Goal: Information Seeking & Learning: Learn about a topic

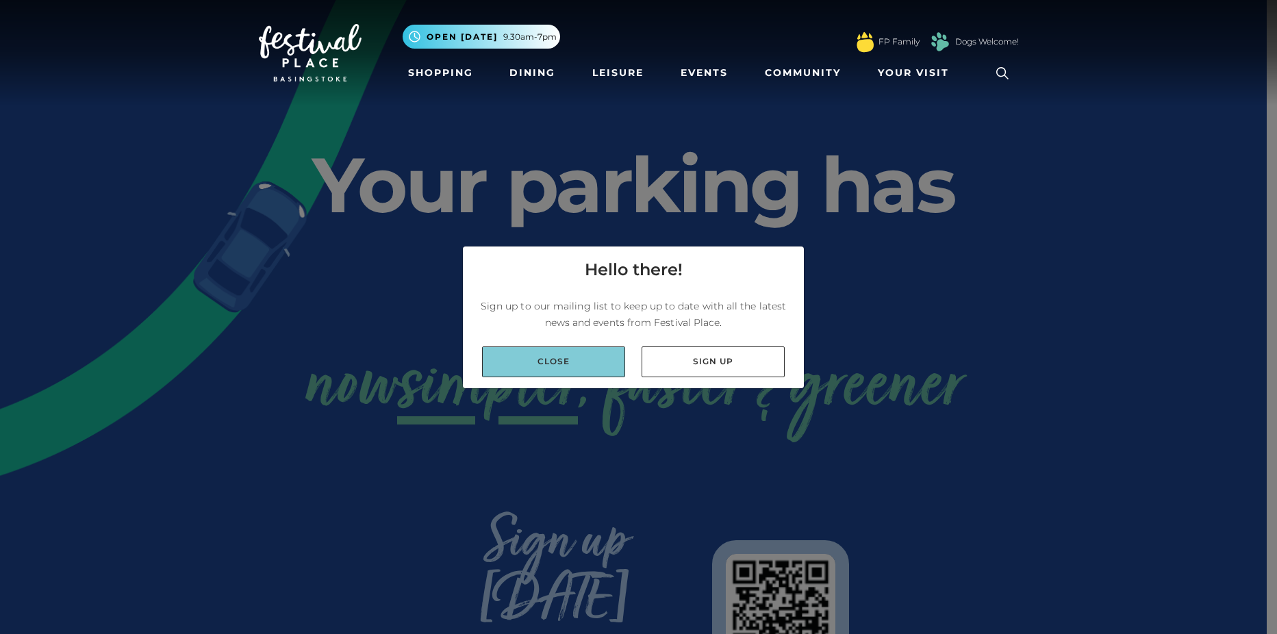
click at [500, 365] on link "Close" at bounding box center [553, 361] width 143 height 31
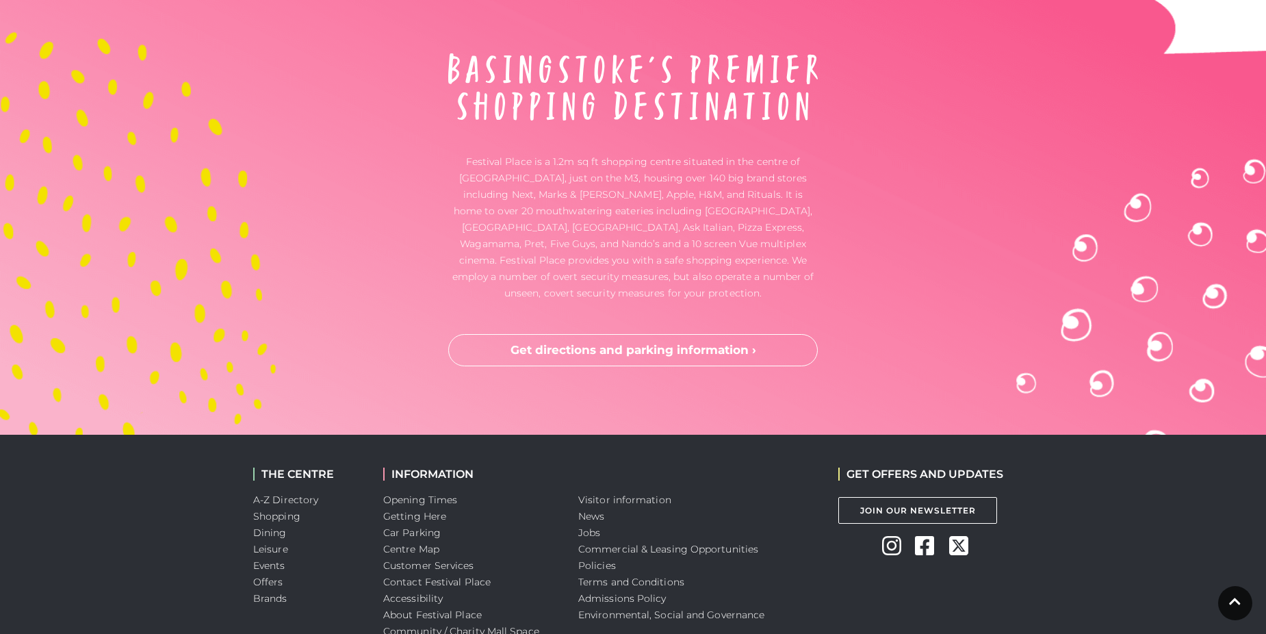
scroll to position [3608, 0]
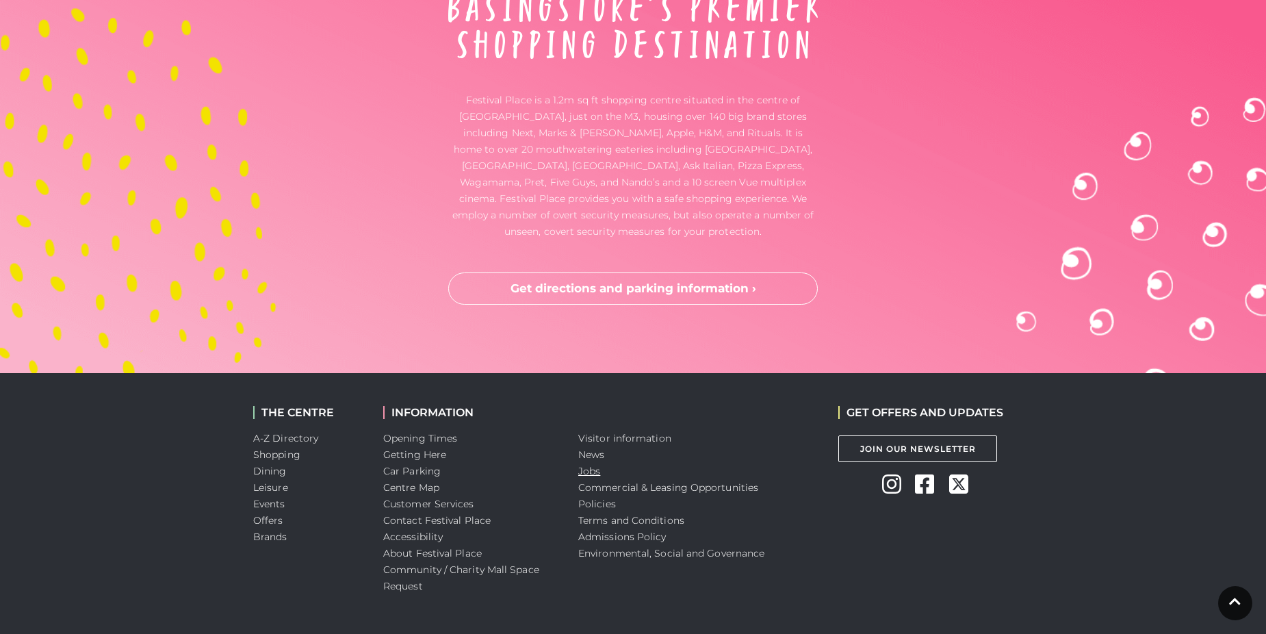
click at [597, 465] on link "Jobs" at bounding box center [589, 471] width 22 height 12
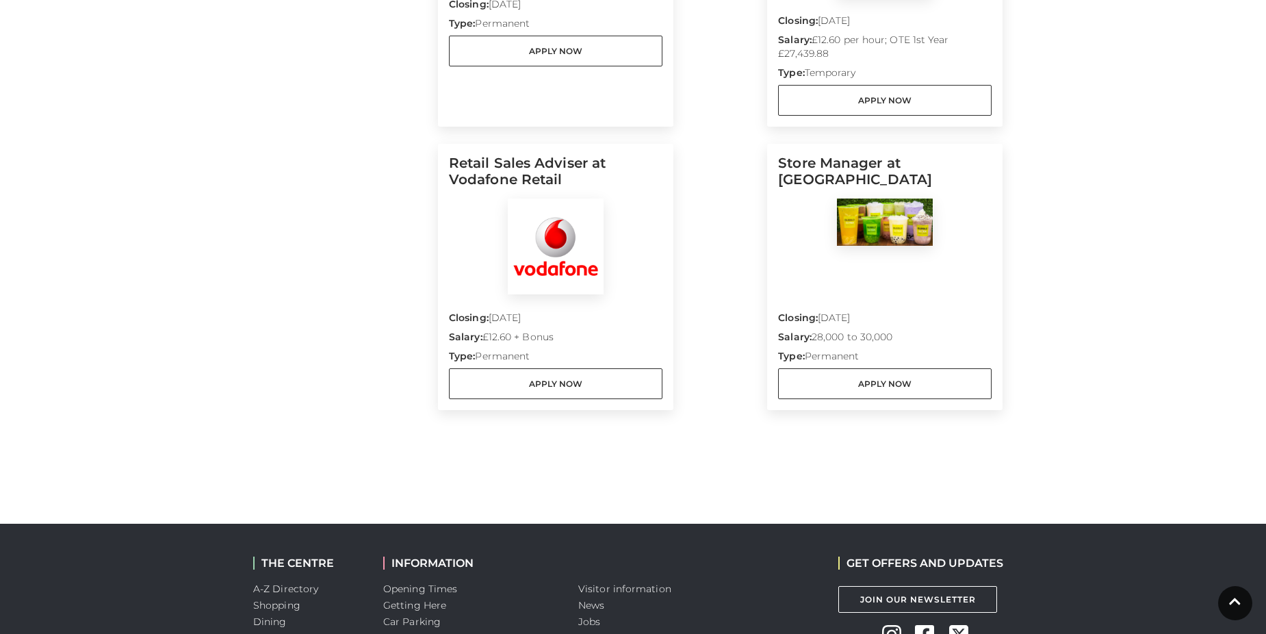
scroll to position [890, 0]
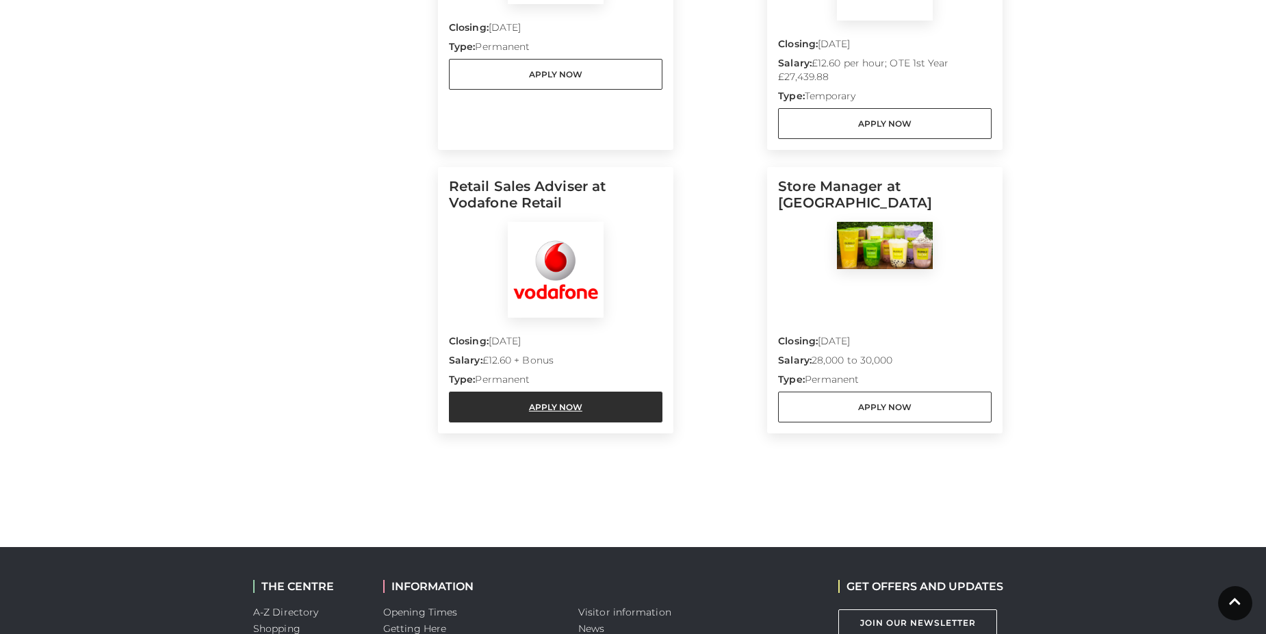
click at [589, 392] on link "Apply Now" at bounding box center [556, 407] width 214 height 31
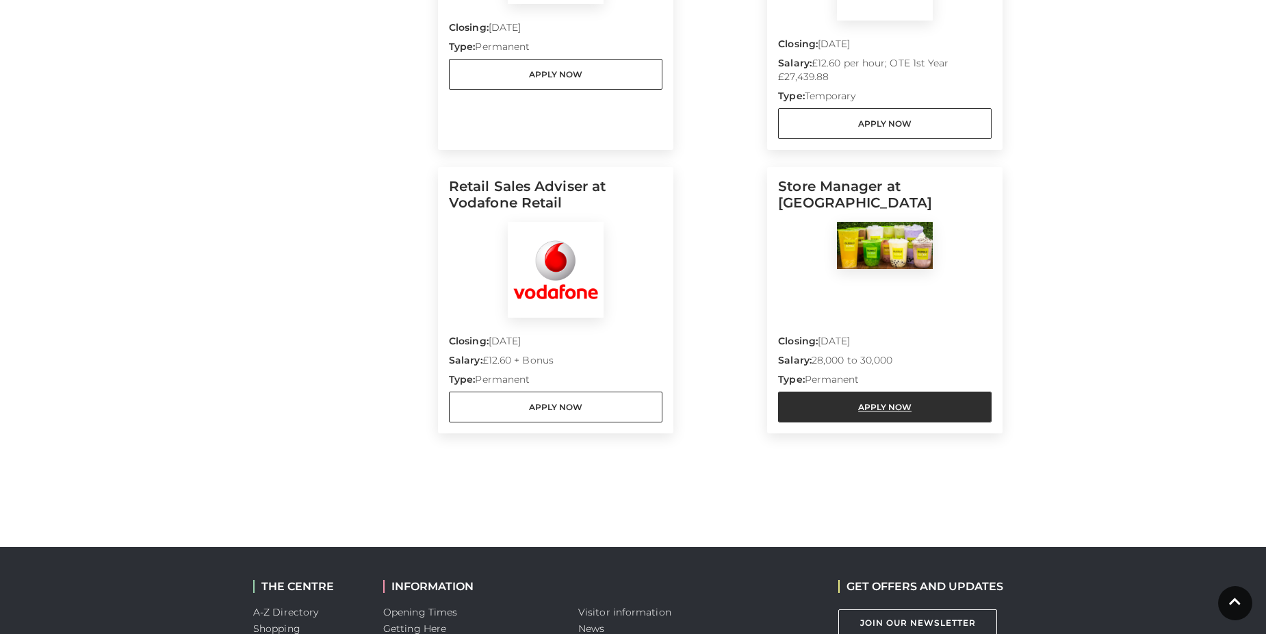
click at [921, 393] on link "Apply Now" at bounding box center [885, 407] width 214 height 31
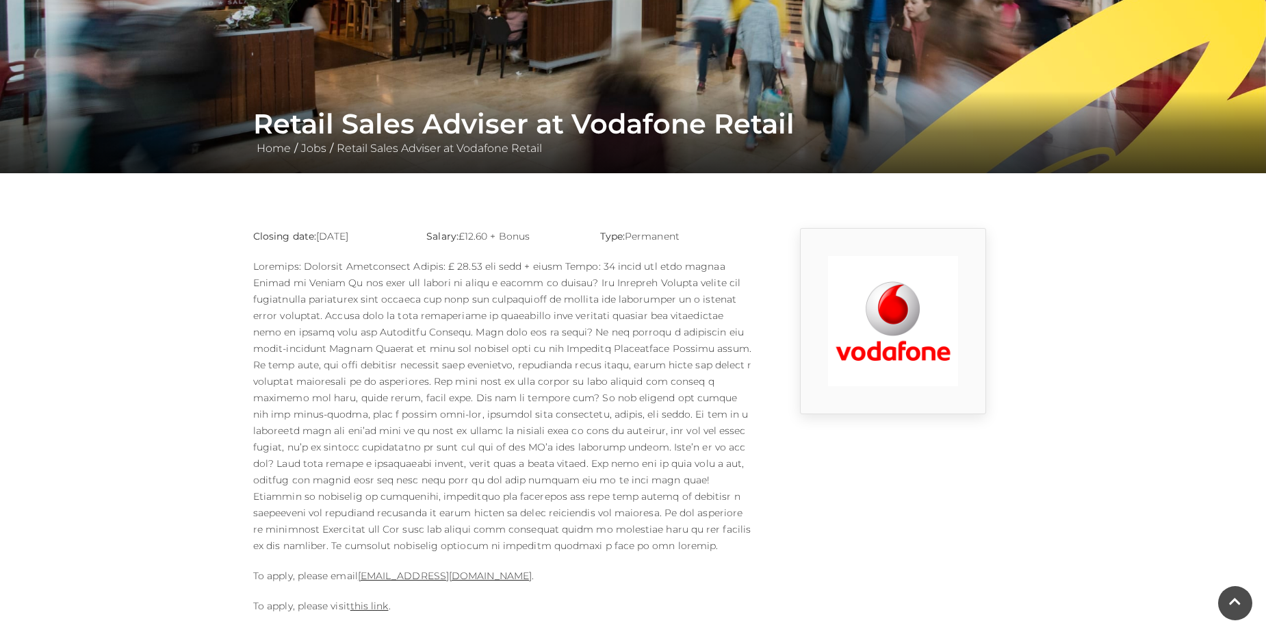
scroll to position [170, 0]
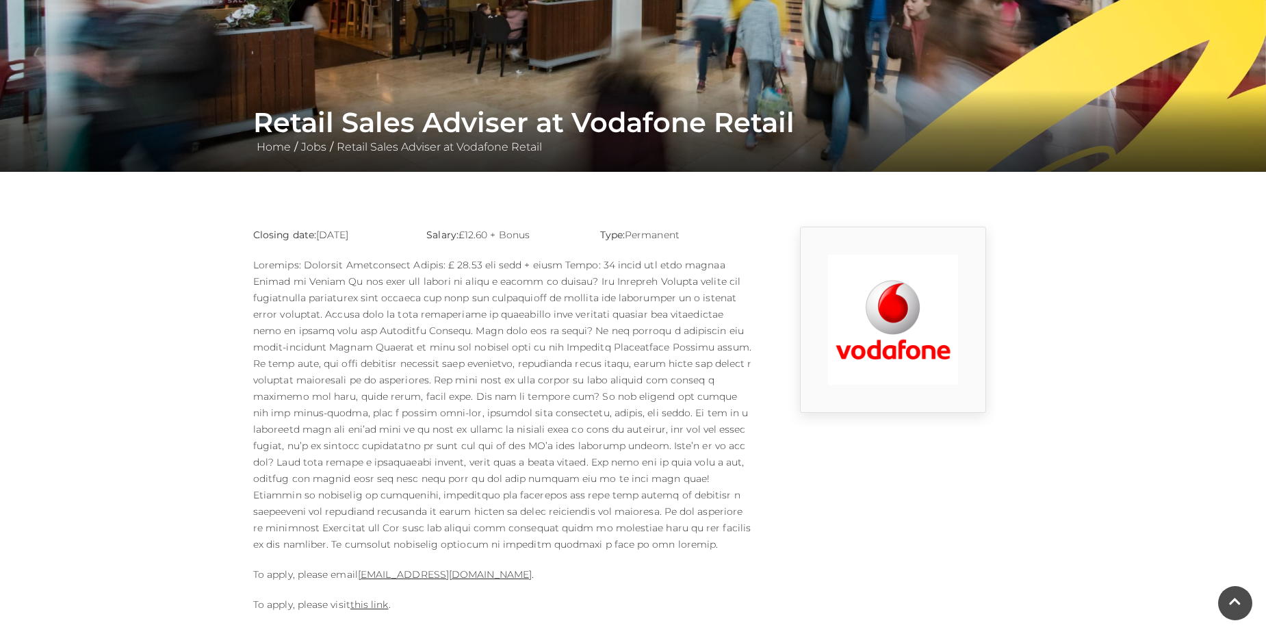
drag, startPoint x: 557, startPoint y: 233, endPoint x: 462, endPoint y: 227, distance: 94.6
click at [462, 227] on p "Salary: £12.60 + Bonus" at bounding box center [502, 235] width 153 height 16
copy p "£12.60 + Bonus"
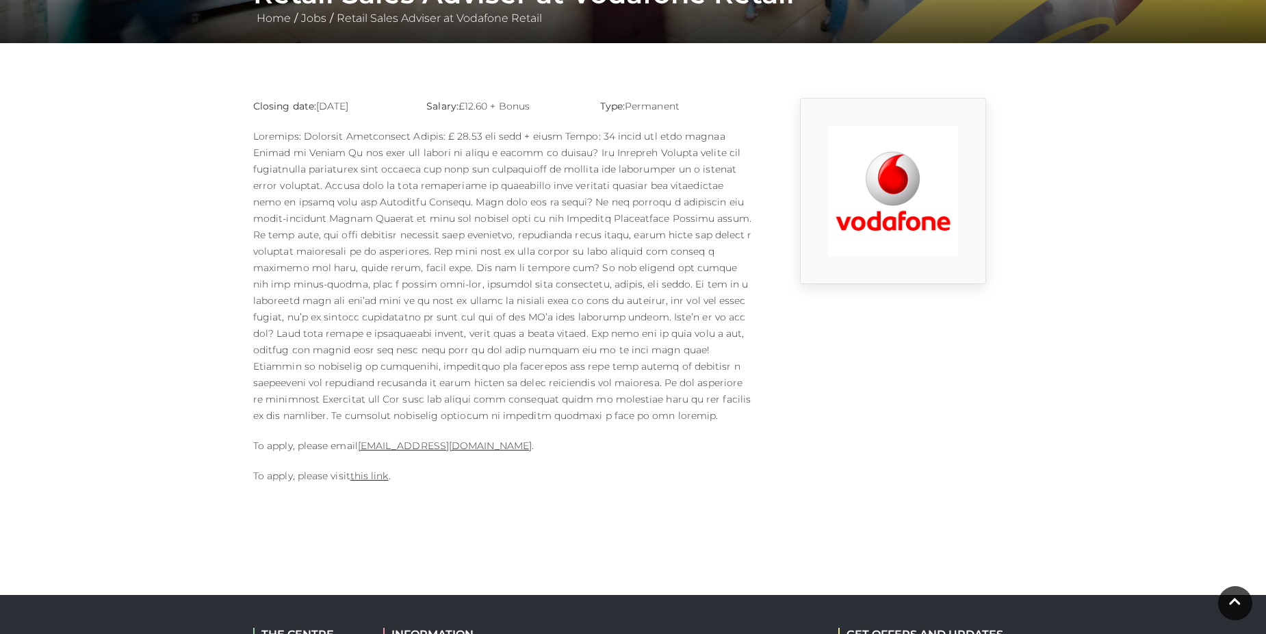
scroll to position [301, 0]
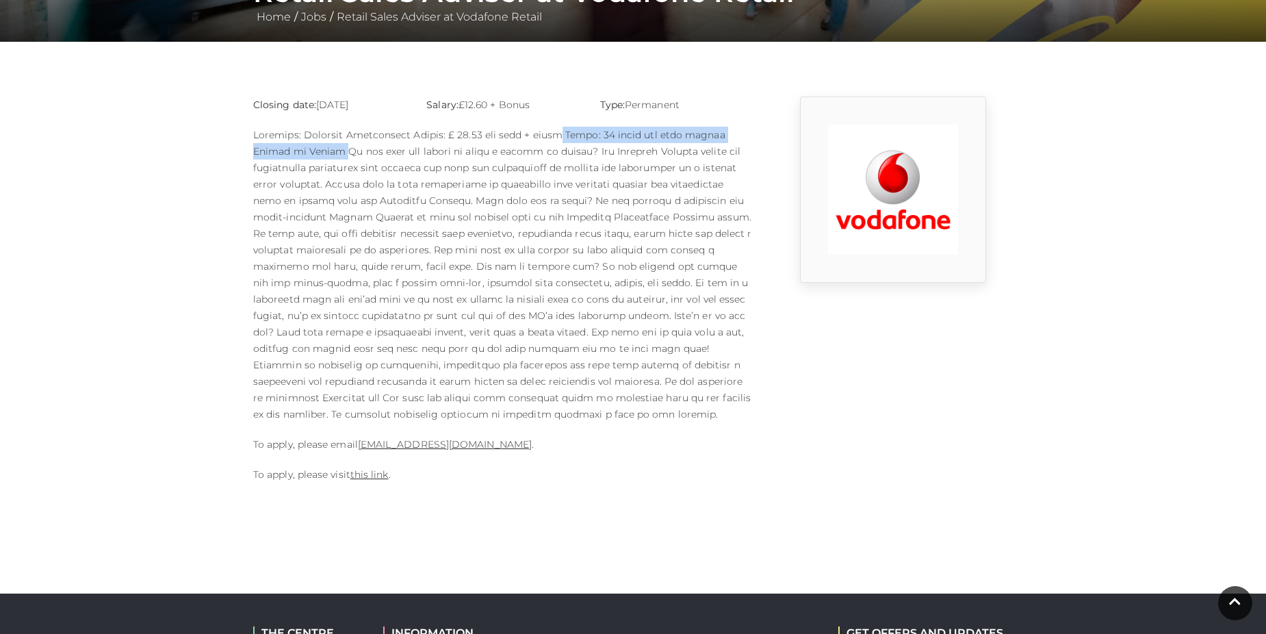
drag, startPoint x: 559, startPoint y: 134, endPoint x: 344, endPoint y: 149, distance: 215.4
click at [344, 149] on p at bounding box center [503, 275] width 500 height 296
copy p "Hours: 38 hours per week across Monday to Sunday"
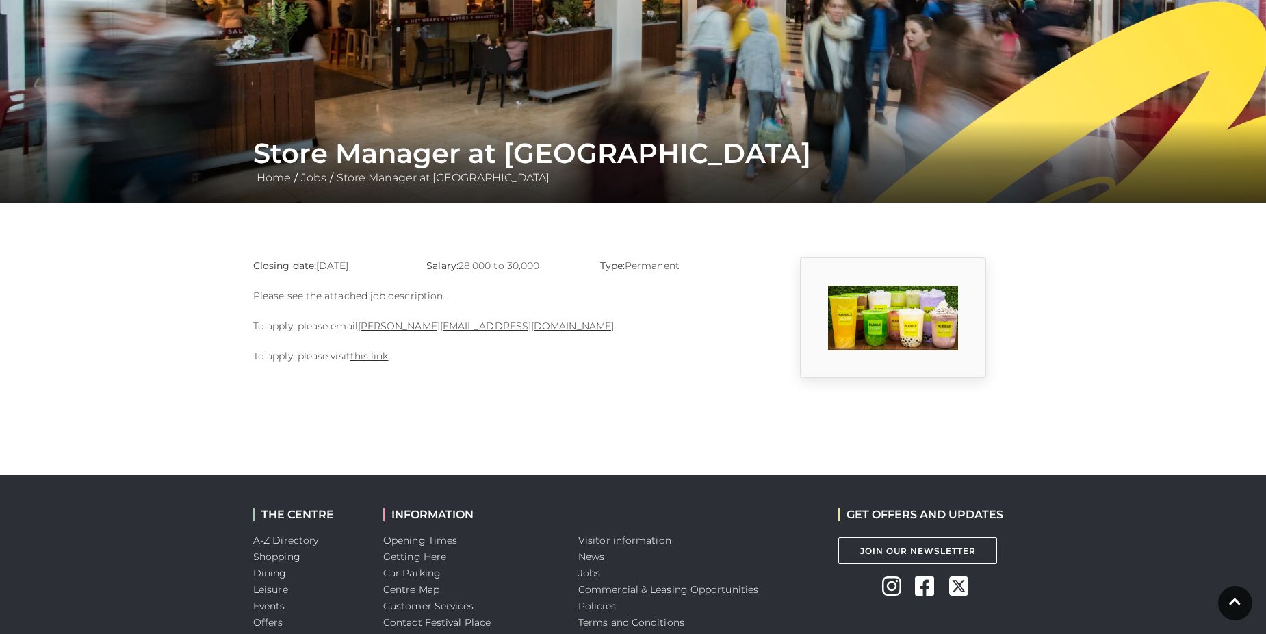
scroll to position [140, 0]
drag, startPoint x: 508, startPoint y: 177, endPoint x: 337, endPoint y: 171, distance: 170.6
click at [337, 171] on div "Store Manager at [GEOGRAPHIC_DATA] Home / Jobs / Store Manager at [GEOGRAPHIC_D…" at bounding box center [633, 160] width 780 height 49
copy link "Store Manager at [GEOGRAPHIC_DATA]"
drag, startPoint x: 562, startPoint y: 274, endPoint x: 507, endPoint y: 319, distance: 71.0
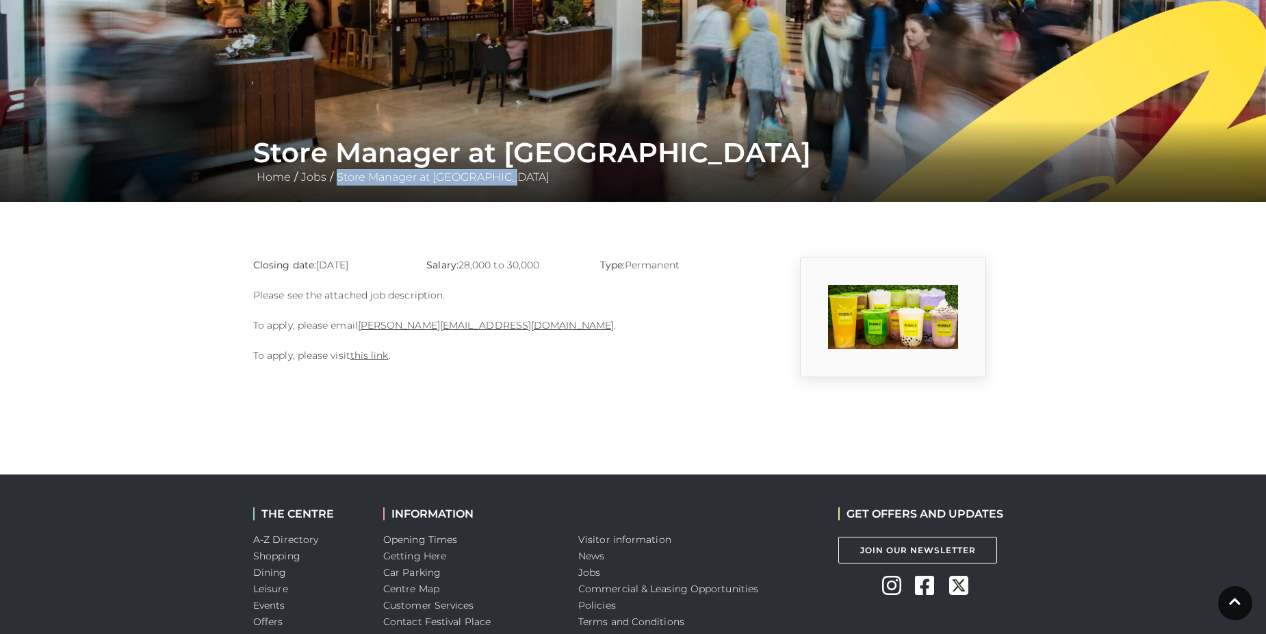
click at [507, 319] on div "Closing date: 31-12-2025 Salary: 28,000 to 30,000 Type: Permanent Please see th…" at bounding box center [503, 317] width 520 height 120
drag, startPoint x: 507, startPoint y: 319, endPoint x: 606, endPoint y: 420, distance: 140.9
click at [606, 420] on body "Skip to Navigation Skip to Content Toggle navigation .st5{fill:none;stroke:#FFF…" at bounding box center [633, 322] width 1266 height 924
drag, startPoint x: 546, startPoint y: 264, endPoint x: 460, endPoint y: 267, distance: 86.3
click at [460, 267] on p "Salary: 28,000 to 30,000" at bounding box center [502, 265] width 153 height 16
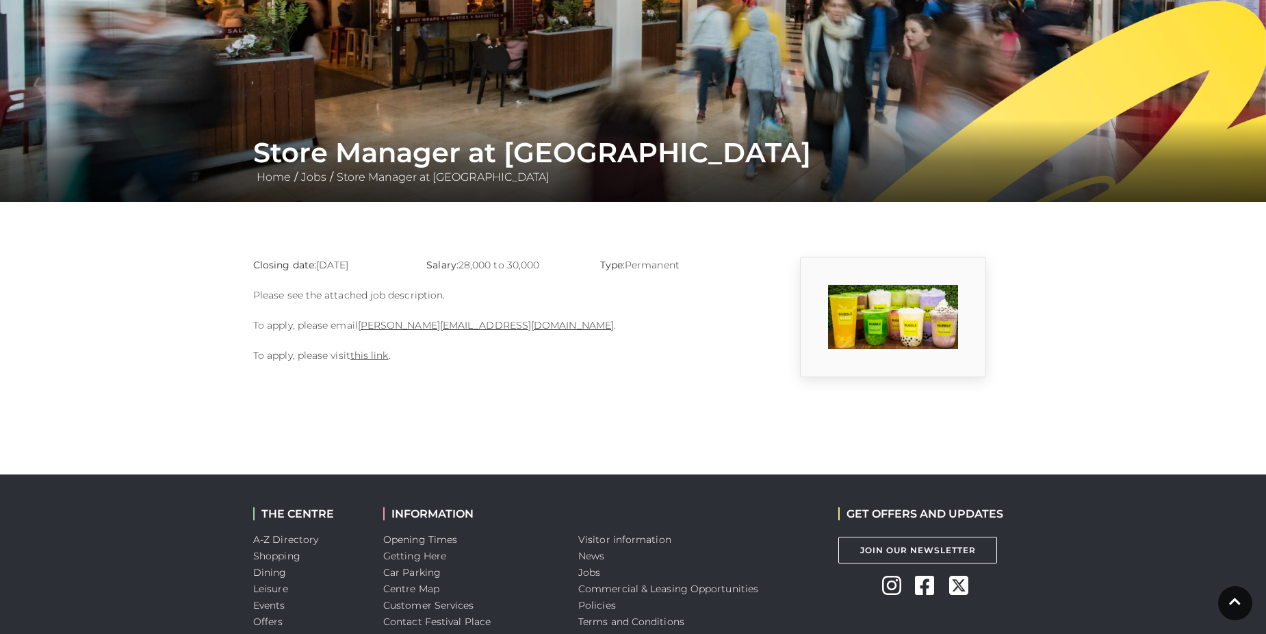
copy p "28,000 to 30,000"
drag, startPoint x: 487, startPoint y: 327, endPoint x: 359, endPoint y: 324, distance: 128.0
click at [359, 324] on p "To apply, please email raynel@bubblecitea.com ." at bounding box center [503, 325] width 500 height 16
copy p "raynel@bubblecitea.com ."
drag, startPoint x: 459, startPoint y: 298, endPoint x: 223, endPoint y: 290, distance: 236.3
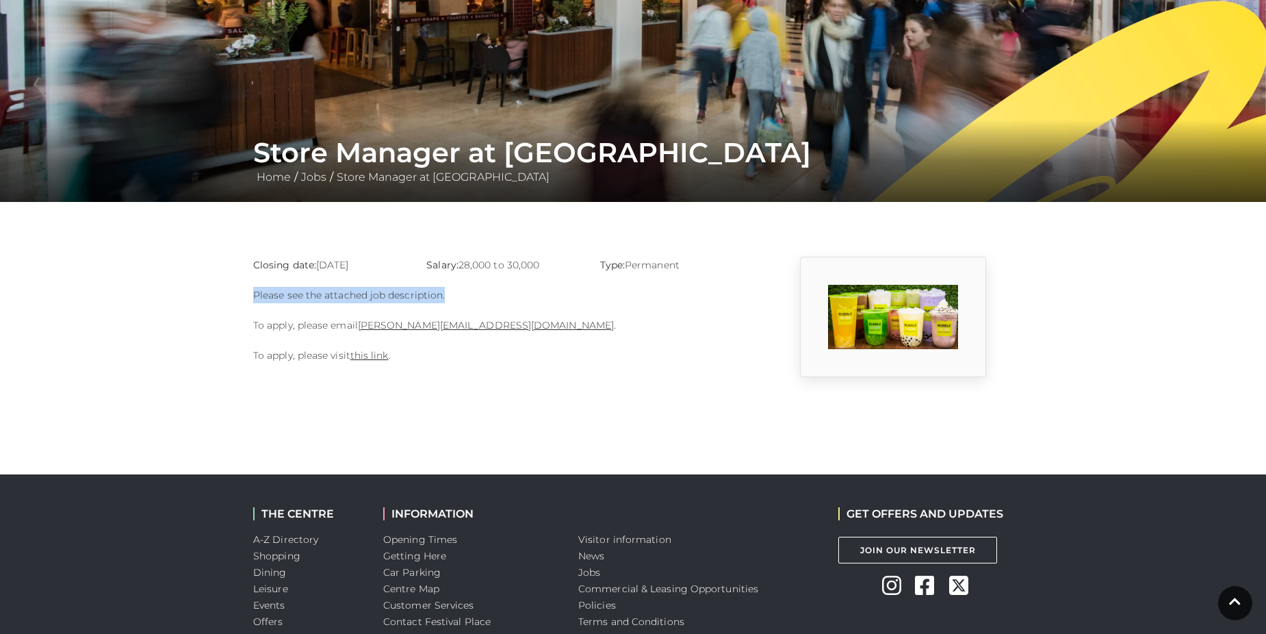
click at [223, 290] on main "Store Manager at Bubble Citea Home / Jobs / Store Manager at Bubble Citea Closi…" at bounding box center [633, 119] width 1266 height 518
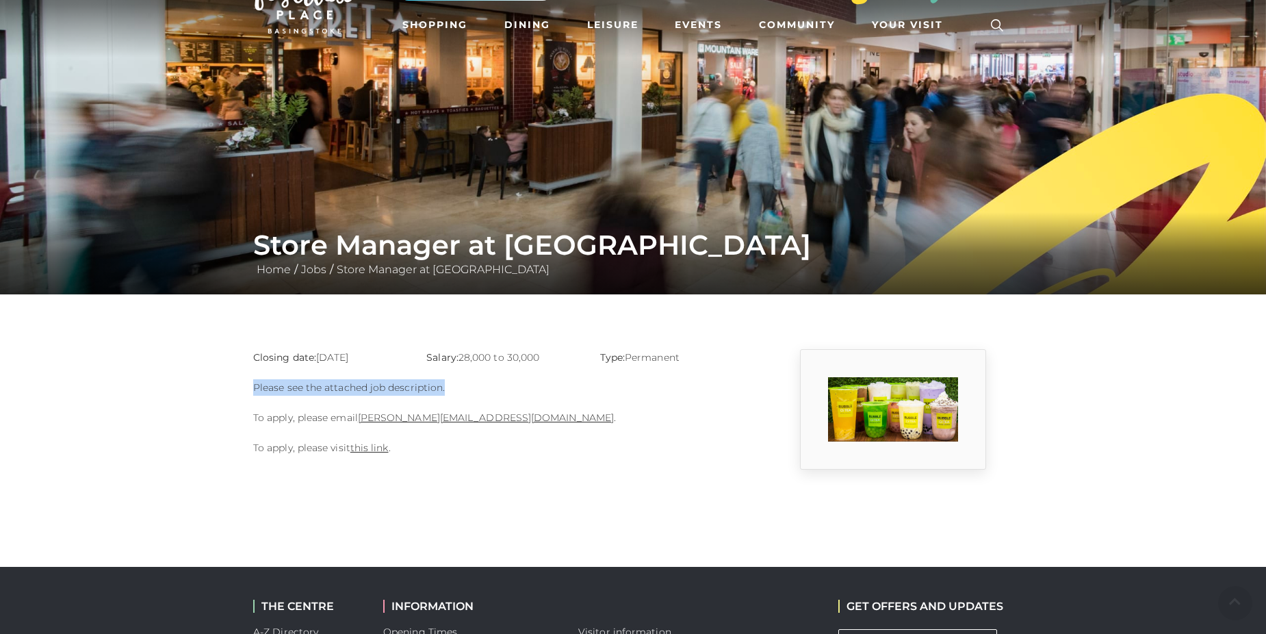
scroll to position [72, 0]
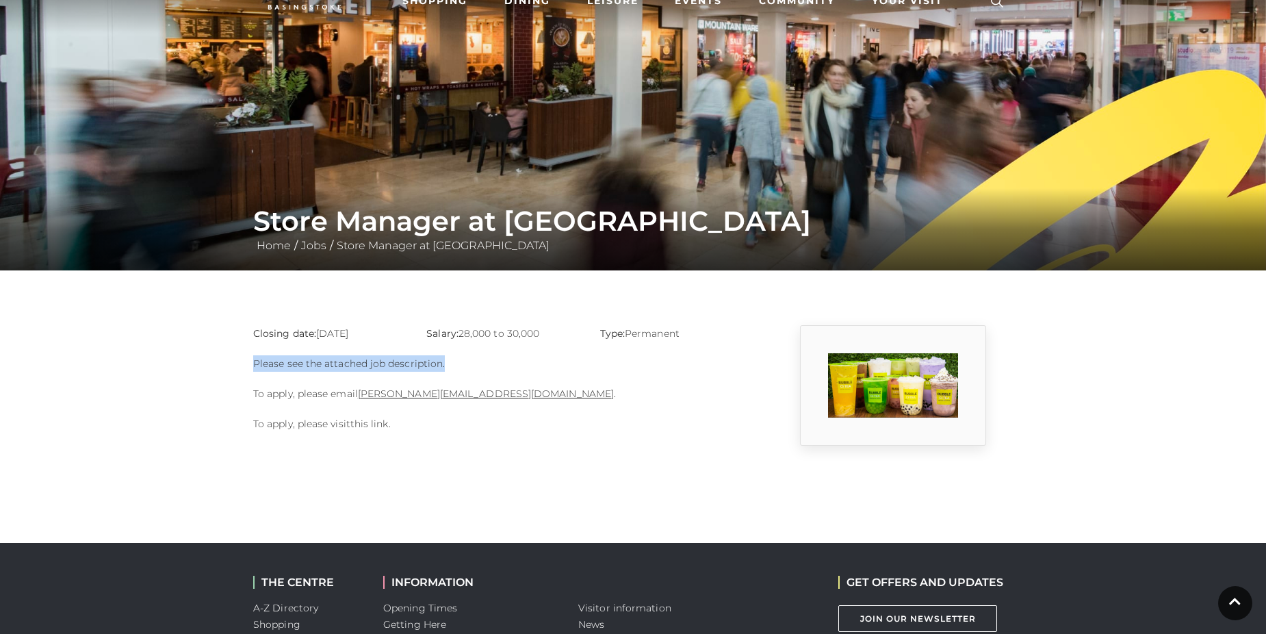
click at [359, 424] on link "this link" at bounding box center [369, 424] width 38 height 12
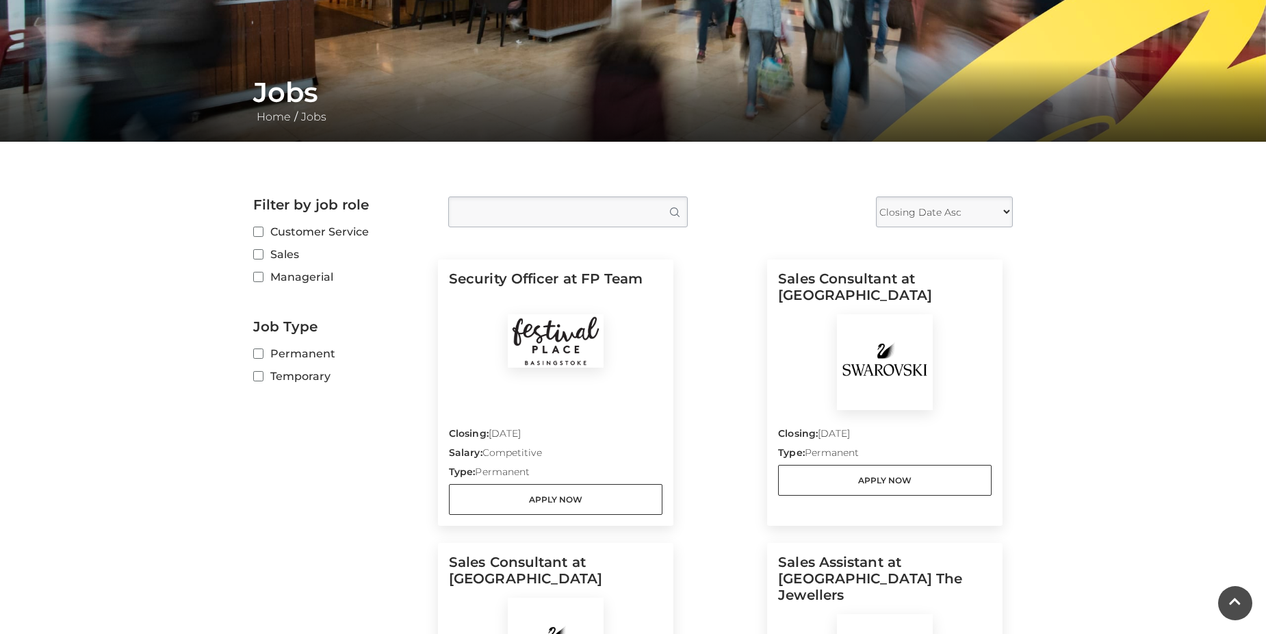
scroll to position [200, 0]
